Goal: Find specific page/section: Find specific page/section

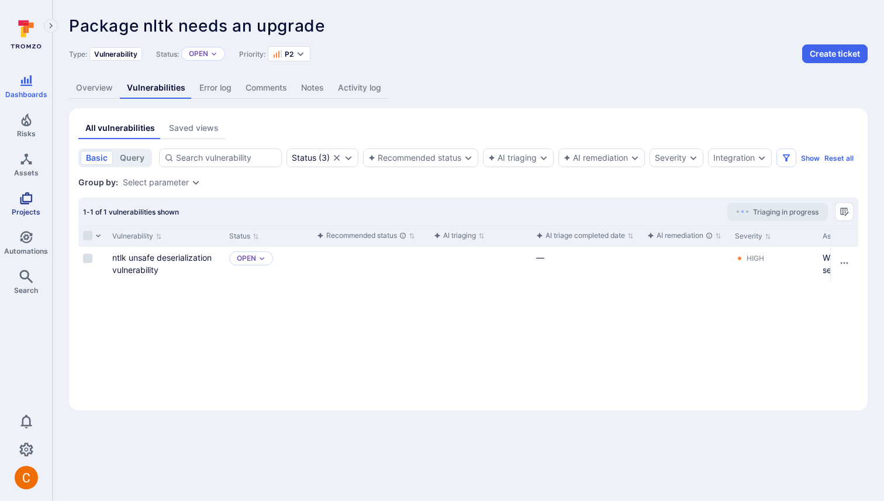
click at [26, 195] on icon "Projects" at bounding box center [26, 198] width 14 height 14
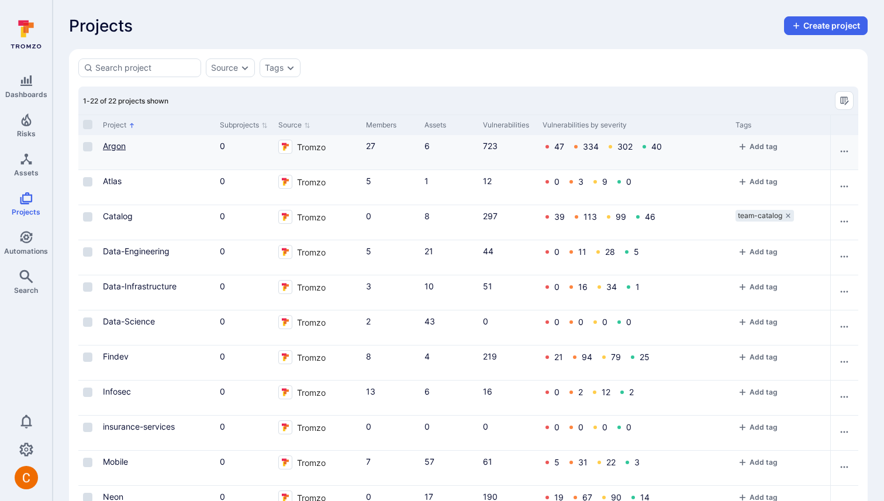
click at [109, 149] on link "Argon" at bounding box center [114, 146] width 23 height 10
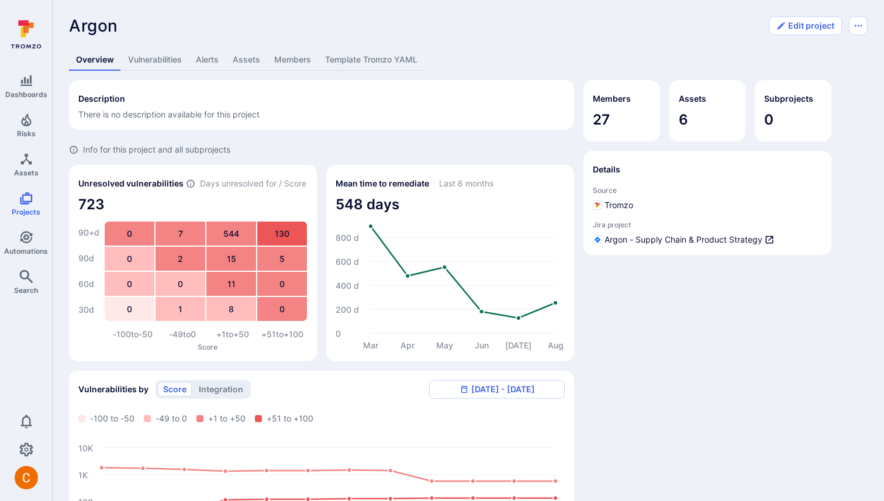
click at [171, 55] on link "Vulnerabilities" at bounding box center [155, 60] width 68 height 22
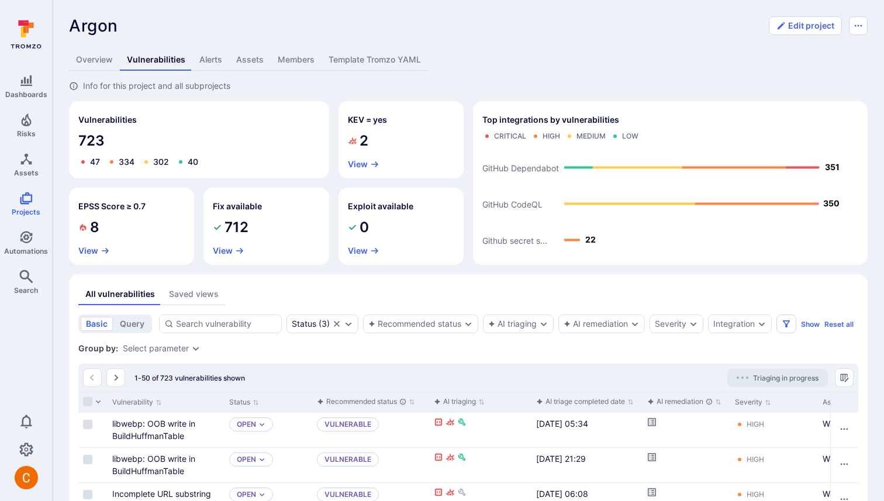
click at [63, 247] on div "EPSS Score ≥ 0.7 8 View" at bounding box center [127, 221] width 135 height 87
click at [102, 59] on link "Overview" at bounding box center [94, 60] width 51 height 22
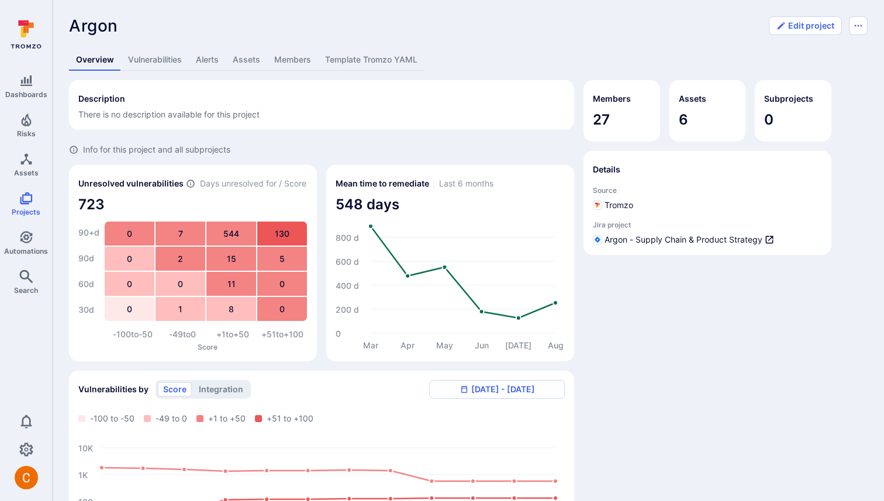
click at [153, 58] on link "Vulnerabilities" at bounding box center [155, 60] width 68 height 22
